Goal: Information Seeking & Learning: Learn about a topic

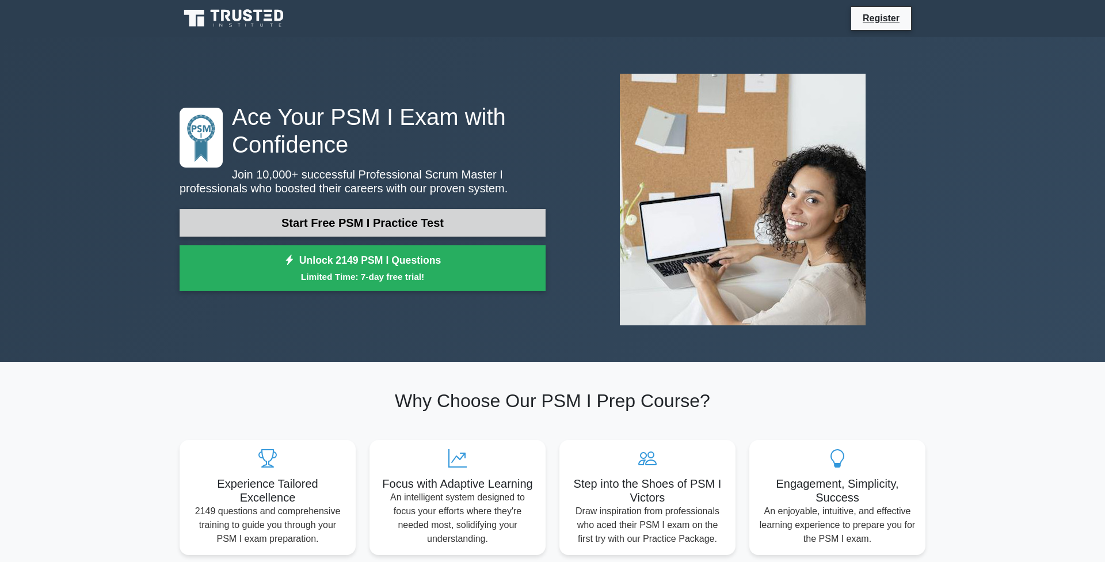
click at [364, 228] on link "Start Free PSM I Practice Test" at bounding box center [363, 223] width 366 height 28
click at [398, 218] on link "Start Free PSM I Practice Test" at bounding box center [363, 223] width 366 height 28
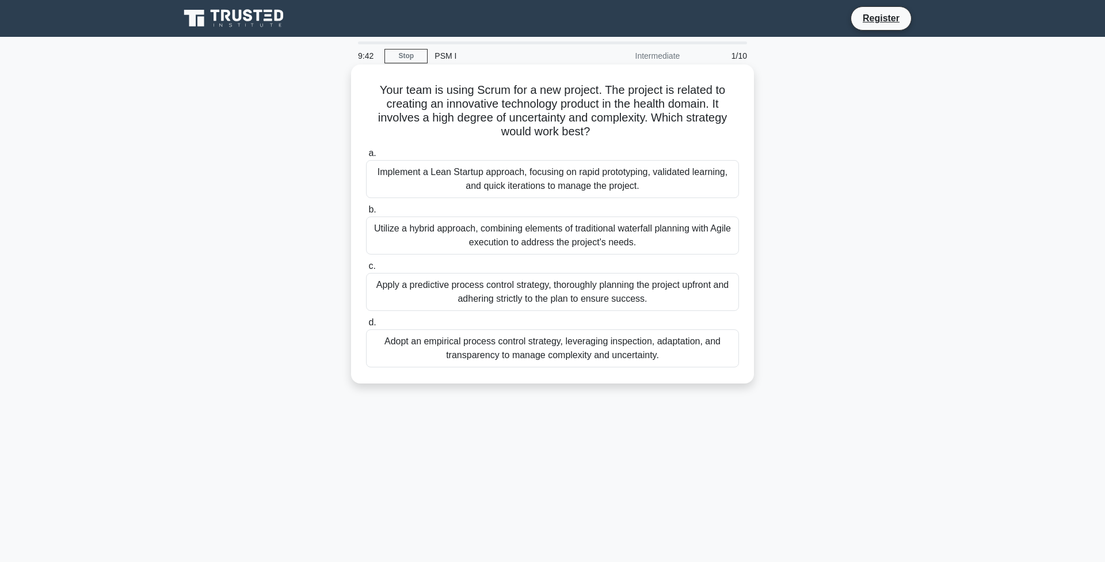
click at [384, 175] on div "Implement a Lean Startup approach, focusing on rapid prototyping, validated lea…" at bounding box center [552, 179] width 373 height 38
click at [366, 157] on input "a. Implement a Lean Startup approach, focusing on rapid prototyping, validated …" at bounding box center [366, 153] width 0 height 7
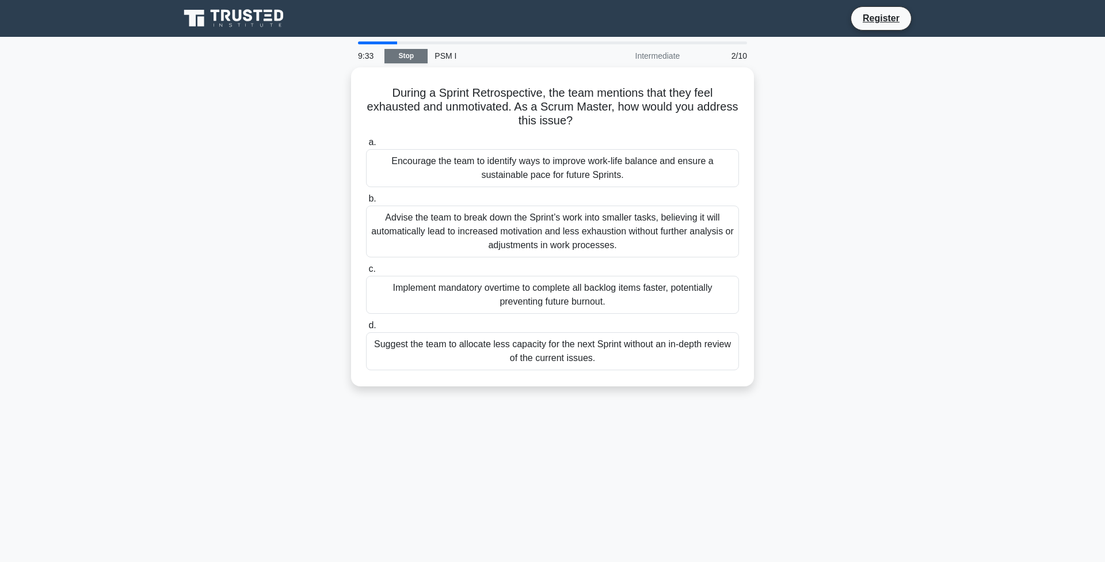
click at [414, 56] on link "Stop" at bounding box center [405, 56] width 43 height 14
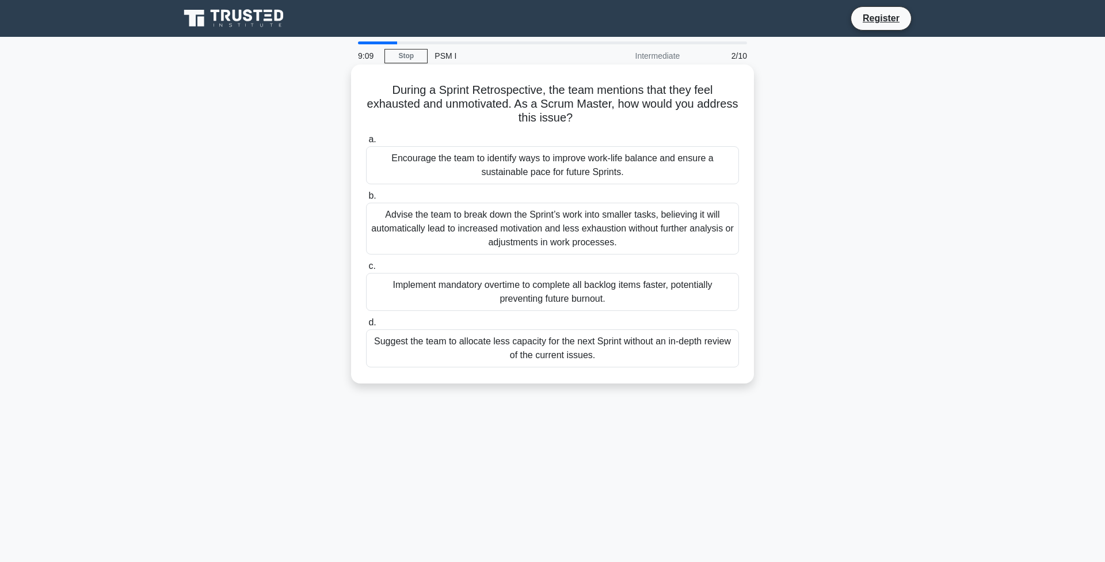
click at [571, 223] on div "Advise the team to break down the Sprint’s work into smaller tasks, believing i…" at bounding box center [552, 229] width 373 height 52
click at [366, 200] on input "b. Advise the team to break down the Sprint’s work into smaller tasks, believin…" at bounding box center [366, 195] width 0 height 7
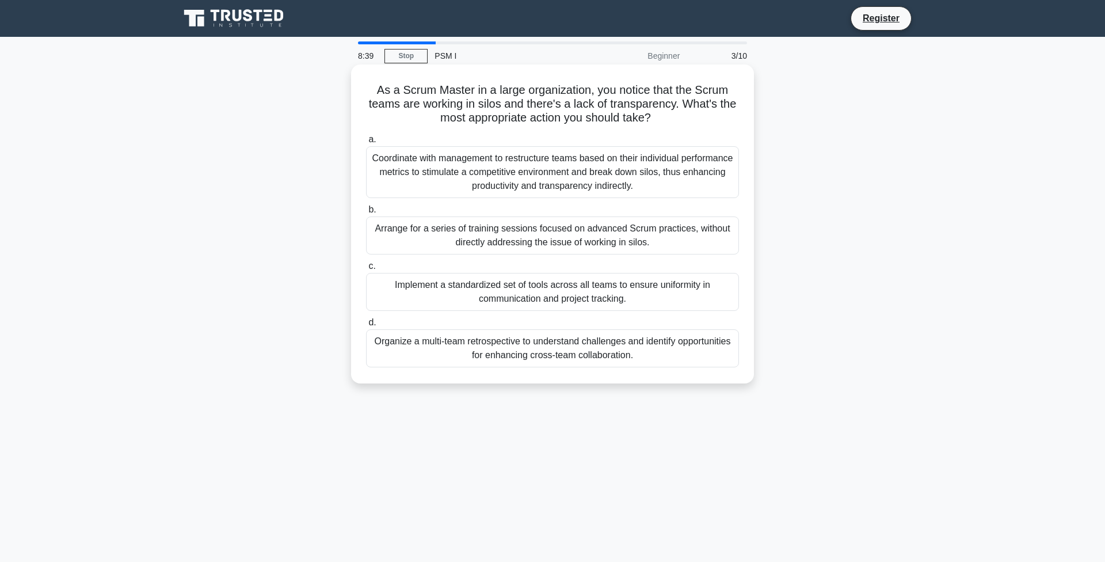
click at [671, 350] on div "Organize a multi-team retrospective to understand challenges and identify oppor…" at bounding box center [552, 348] width 373 height 38
click at [366, 326] on input "d. Organize a multi-team retrospective to understand challenges and identify op…" at bounding box center [366, 322] width 0 height 7
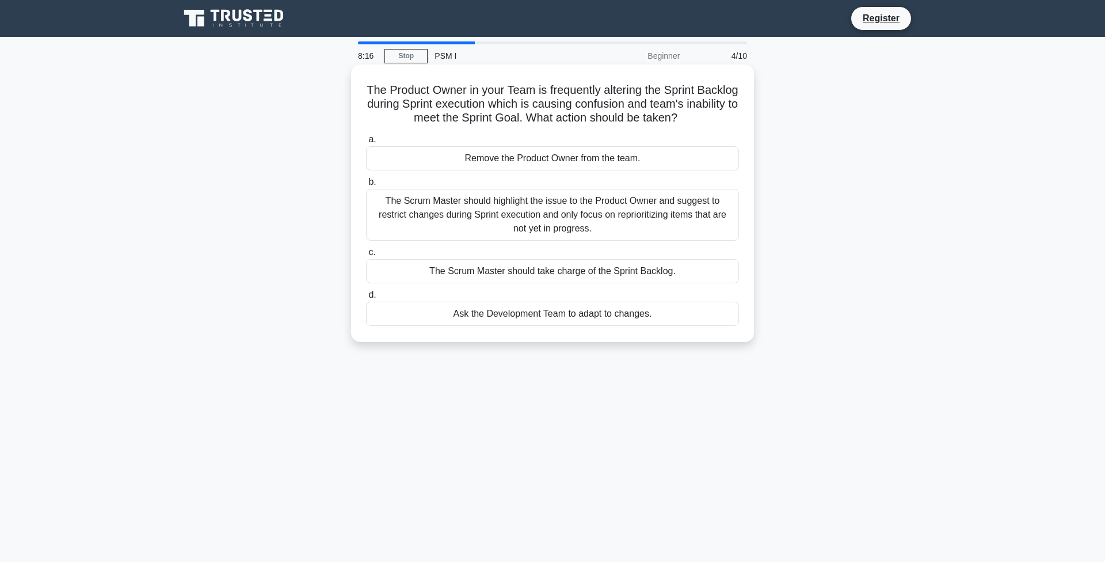
click at [613, 222] on div "The Scrum Master should highlight the issue to the Product Owner and suggest to…" at bounding box center [552, 215] width 373 height 52
click at [366, 186] on input "b. The Scrum Master should highlight the issue to the Product Owner and suggest…" at bounding box center [366, 181] width 0 height 7
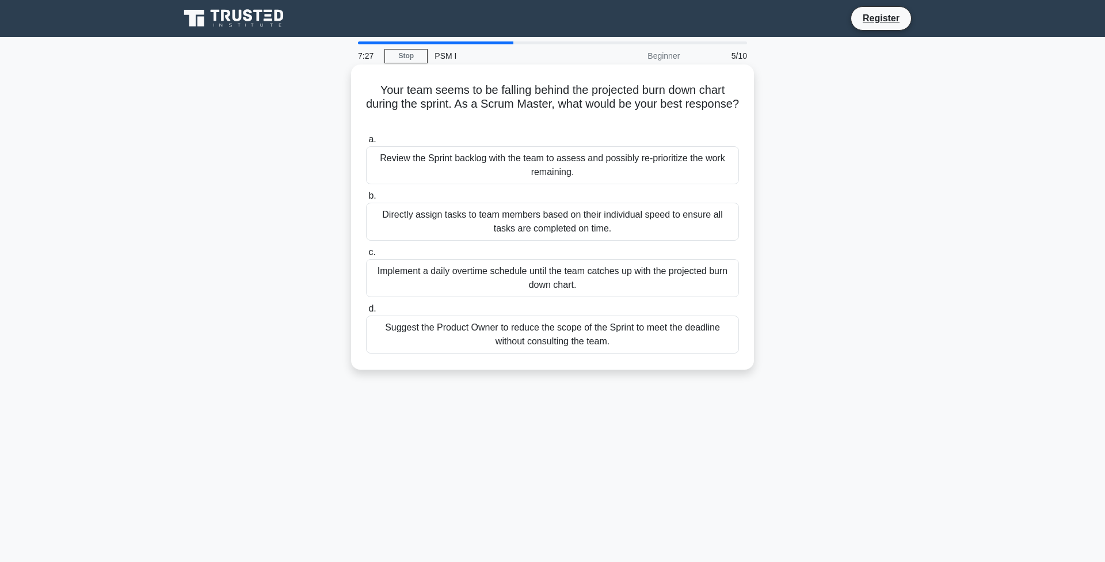
click at [508, 167] on div "Review the Sprint backlog with the team to assess and possibly re-prioritize th…" at bounding box center [552, 165] width 373 height 38
click at [366, 143] on input "a. Review the Sprint backlog with the team to assess and possibly re-prioritize…" at bounding box center [366, 139] width 0 height 7
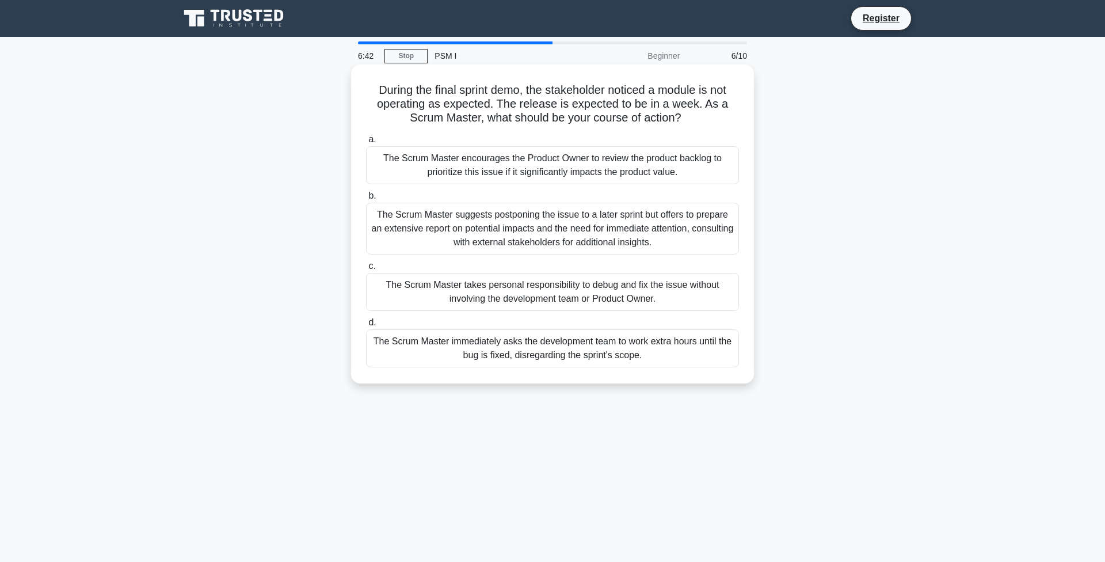
click at [534, 177] on div "The Scrum Master encourages the Product Owner to review the product backlog to …" at bounding box center [552, 165] width 373 height 38
click at [366, 143] on input "a. The Scrum Master encourages the Product Owner to review the product backlog …" at bounding box center [366, 139] width 0 height 7
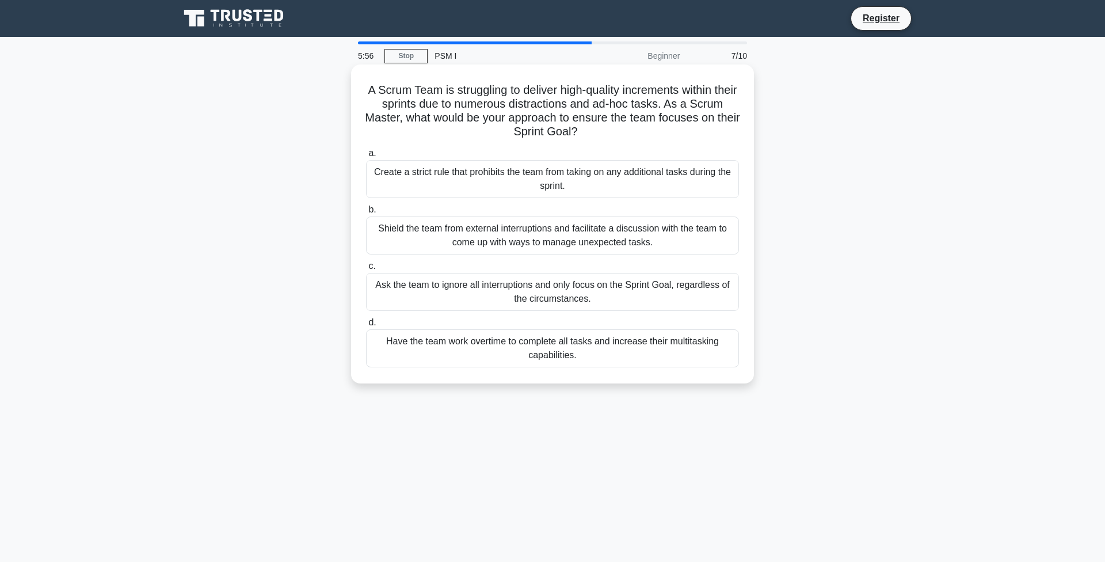
click at [520, 186] on div "Create a strict rule that prohibits the team from taking on any additional task…" at bounding box center [552, 179] width 373 height 38
click at [366, 157] on input "a. Create a strict rule that prohibits the team from taking on any additional t…" at bounding box center [366, 153] width 0 height 7
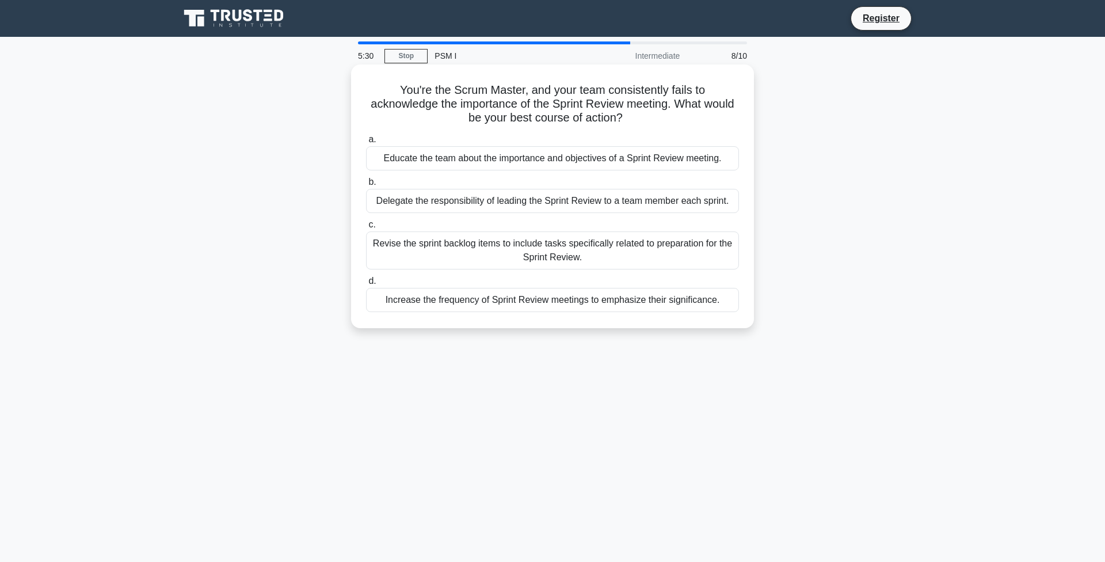
click at [619, 154] on div "Educate the team about the importance and objectives of a Sprint Review meeting." at bounding box center [552, 158] width 373 height 24
click at [366, 143] on input "a. Educate the team about the importance and objectives of a Sprint Review meet…" at bounding box center [366, 139] width 0 height 7
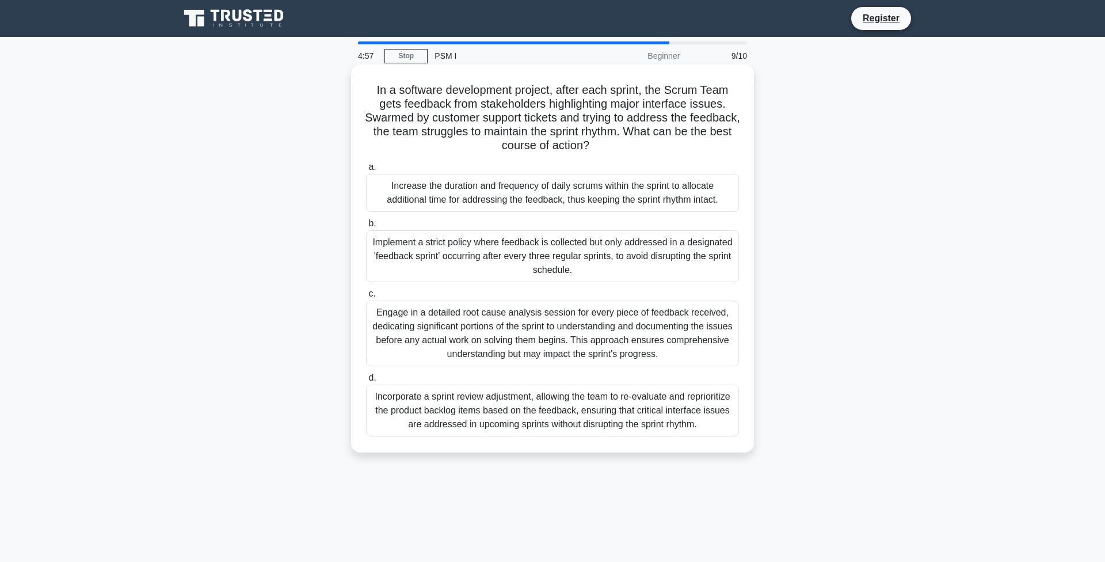
click at [447, 330] on div "Engage in a detailed root cause analysis session for every piece of feedback re…" at bounding box center [552, 333] width 373 height 66
click at [366, 297] on input "c. Engage in a detailed root cause analysis session for every piece of feedback…" at bounding box center [366, 293] width 0 height 7
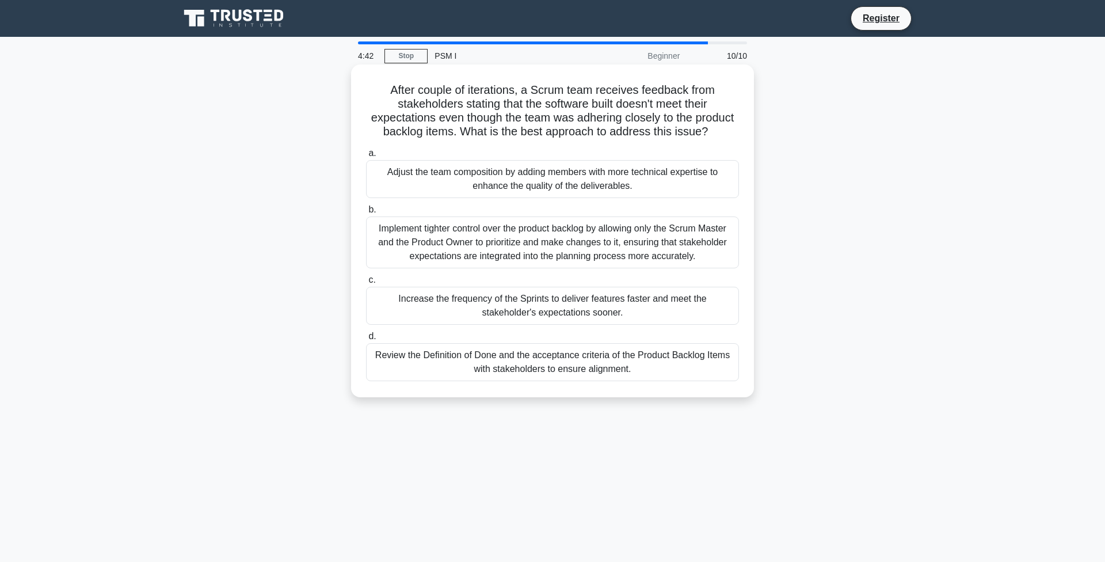
click at [521, 254] on div "Implement tighter control over the product backlog by allowing only the Scrum M…" at bounding box center [552, 242] width 373 height 52
click at [366, 213] on input "b. Implement tighter control over the product backlog by allowing only the Scru…" at bounding box center [366, 209] width 0 height 7
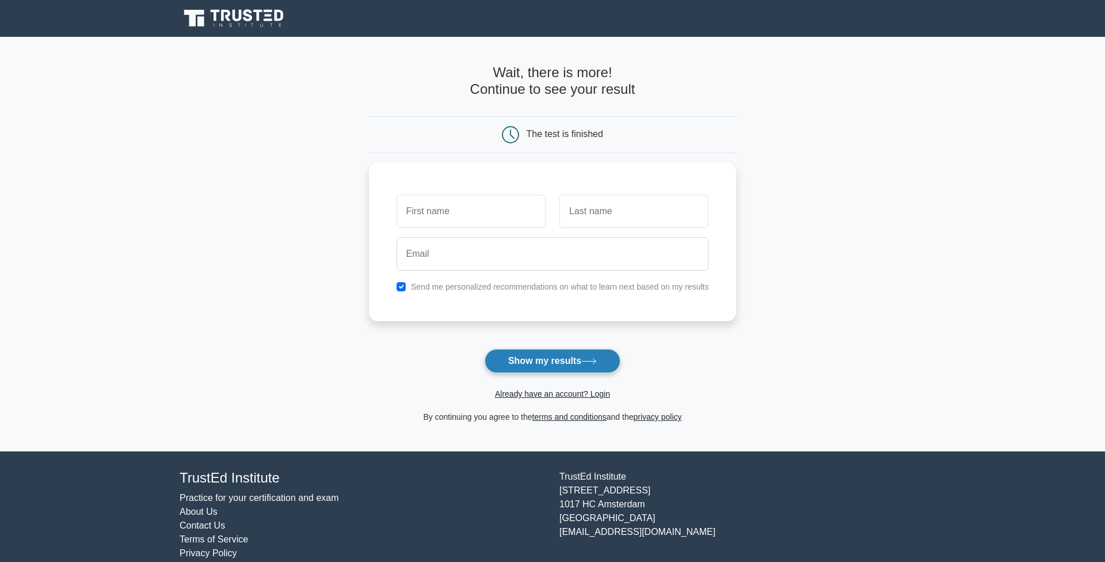
click at [538, 366] on button "Show my results" at bounding box center [553, 361] width 136 height 24
click at [621, 227] on div at bounding box center [633, 208] width 163 height 43
click at [403, 279] on input "checkbox" at bounding box center [400, 283] width 9 height 9
checkbox input "false"
click at [440, 193] on input "text" at bounding box center [470, 208] width 149 height 33
